Goal: Task Accomplishment & Management: Manage account settings

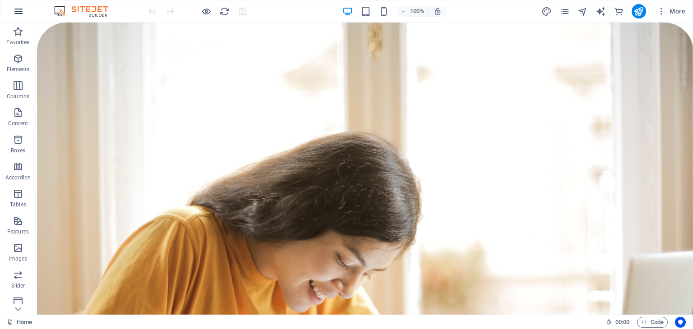
click at [18, 9] on icon "button" at bounding box center [18, 11] width 11 height 11
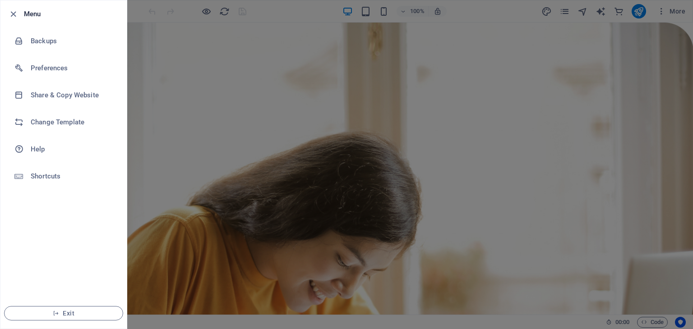
click at [200, 172] on div at bounding box center [346, 164] width 693 height 329
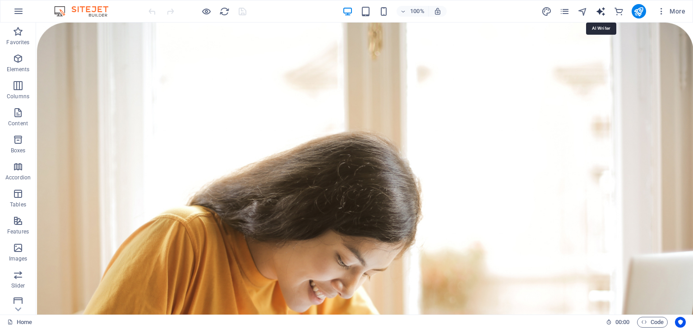
click at [601, 10] on icon "text_generator" at bounding box center [600, 11] width 10 height 10
select select "English"
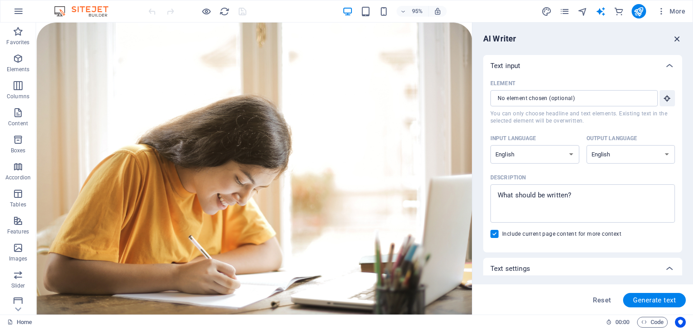
drag, startPoint x: 677, startPoint y: 37, endPoint x: 639, endPoint y: 14, distance: 44.4
click at [676, 37] on icon "button" at bounding box center [677, 39] width 10 height 10
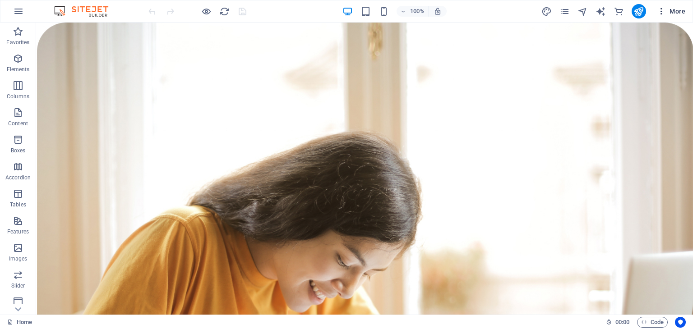
click at [672, 14] on span "More" at bounding box center [671, 11] width 28 height 9
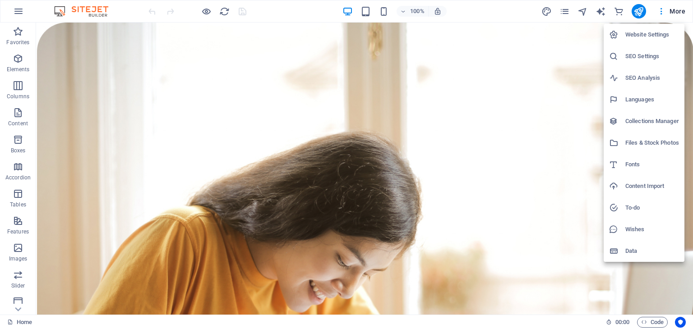
click at [665, 42] on li "Website Settings" at bounding box center [644, 35] width 81 height 22
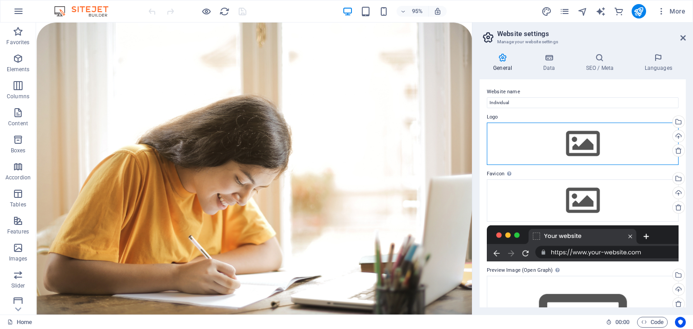
click at [568, 144] on div "Drag files here, click to choose files or select files from Files or our free s…" at bounding box center [583, 144] width 192 height 42
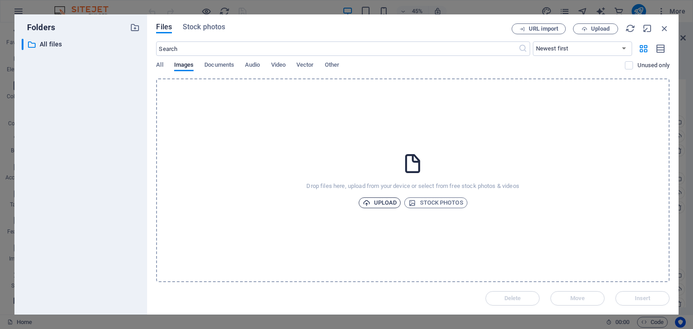
click at [368, 201] on icon "button" at bounding box center [367, 203] width 8 height 8
click at [651, 282] on icon "button" at bounding box center [653, 283] width 10 height 10
click at [667, 26] on icon "button" at bounding box center [665, 28] width 10 height 10
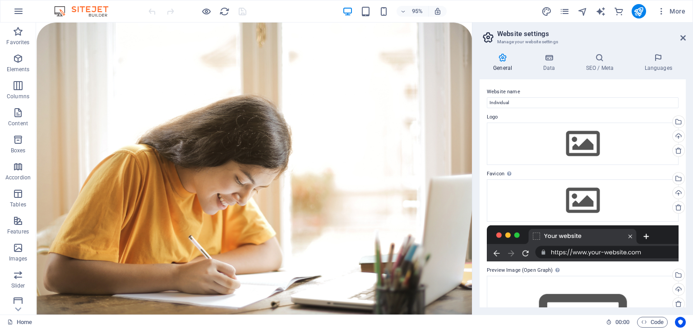
click at [686, 41] on aside "Website settings Manage your website settings General Data SEO / Meta Languages…" at bounding box center [582, 169] width 221 height 292
click at [683, 35] on icon at bounding box center [682, 37] width 5 height 7
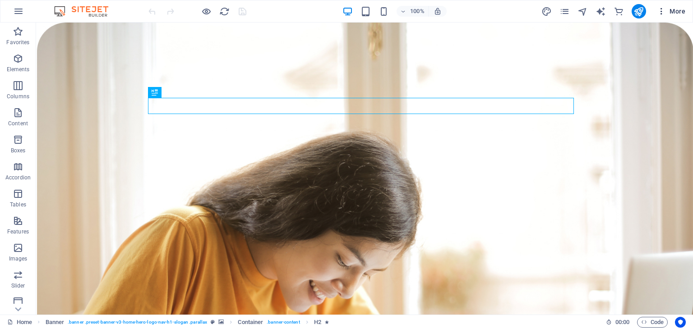
click at [664, 13] on icon "button" at bounding box center [661, 11] width 9 height 9
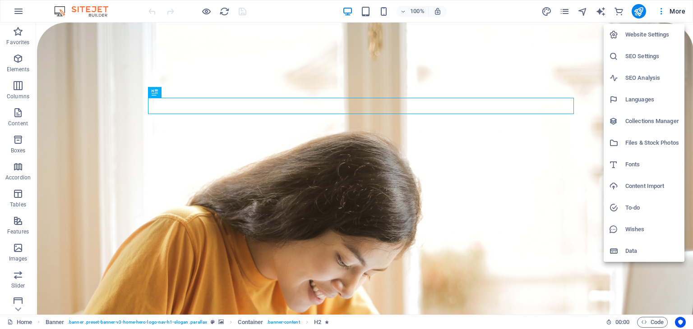
click at [20, 9] on div at bounding box center [346, 164] width 693 height 329
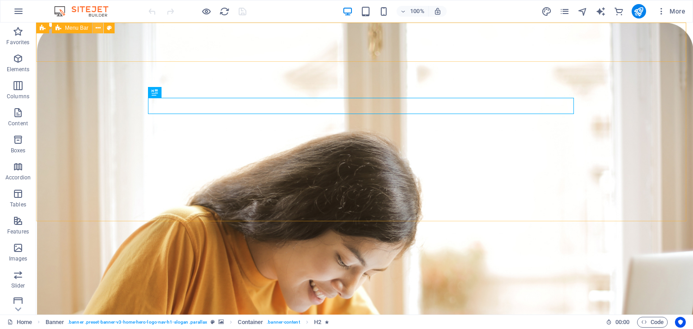
click at [99, 28] on icon at bounding box center [98, 27] width 5 height 9
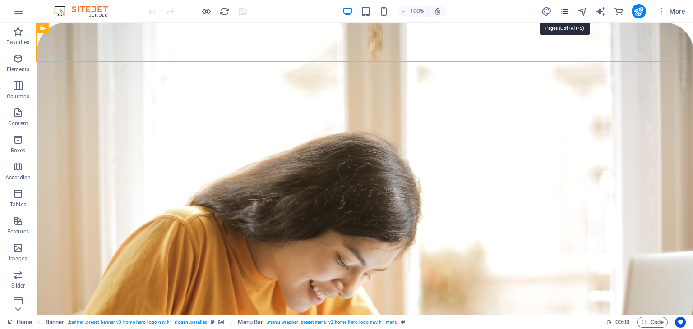
click at [567, 9] on icon "pages" at bounding box center [564, 11] width 10 height 10
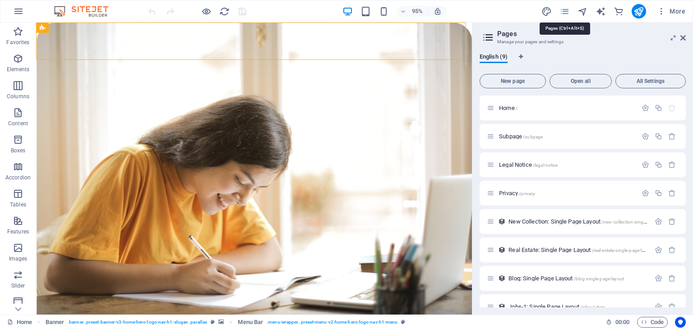
click at [567, 10] on icon "pages" at bounding box center [564, 11] width 10 height 10
click at [569, 13] on icon "pages" at bounding box center [564, 11] width 10 height 10
click at [656, 13] on button "More" at bounding box center [671, 11] width 36 height 14
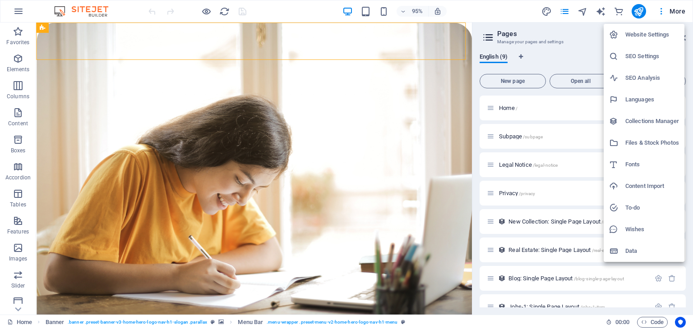
click at [84, 13] on div at bounding box center [346, 164] width 693 height 329
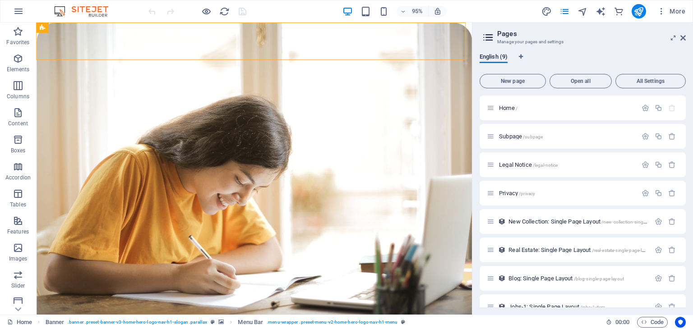
click at [83, 9] on img at bounding box center [86, 11] width 68 height 11
click at [56, 8] on img at bounding box center [86, 11] width 68 height 11
click at [685, 37] on icon at bounding box center [682, 37] width 5 height 7
